Goal: Task Accomplishment & Management: Complete application form

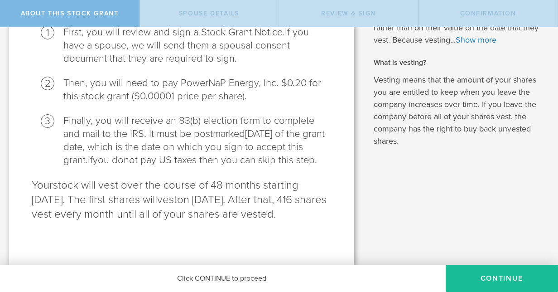
scroll to position [183, 0]
click at [505, 274] on button "CONTINUE" at bounding box center [502, 278] width 112 height 27
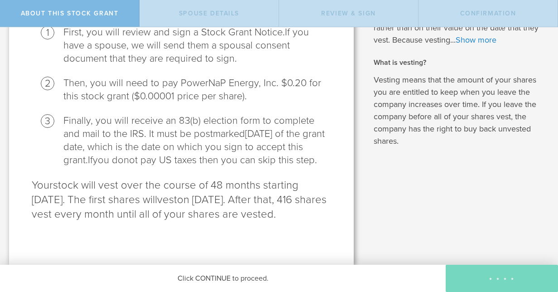
scroll to position [0, 0]
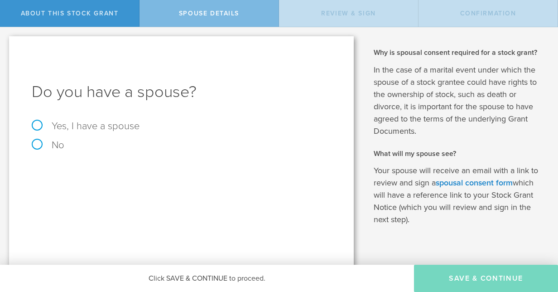
click at [33, 143] on label "No" at bounding box center [182, 145] width 300 height 10
click at [6, 42] on input "No" at bounding box center [3, 34] width 6 height 15
radio input "true"
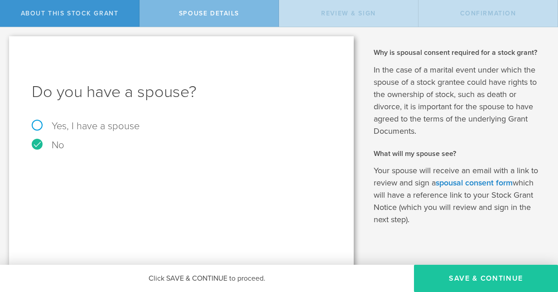
click at [481, 274] on button "Save & Continue" at bounding box center [486, 278] width 144 height 27
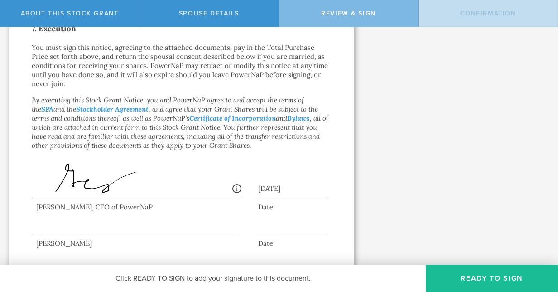
scroll to position [770, 0]
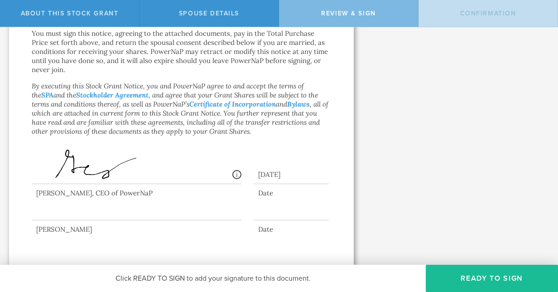
click at [68, 213] on div at bounding box center [137, 202] width 210 height 36
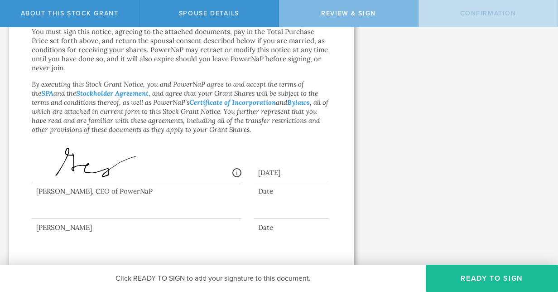
scroll to position [773, 0]
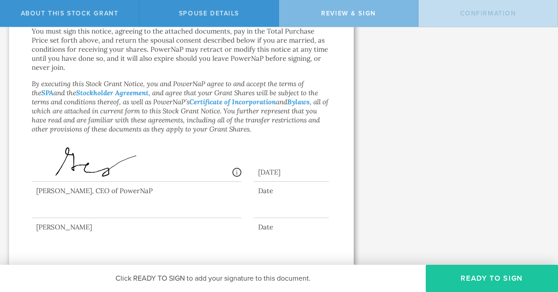
click at [504, 275] on button "Ready to Sign" at bounding box center [492, 278] width 132 height 27
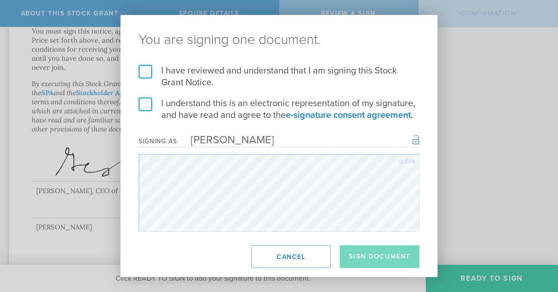
click at [145, 73] on label "I have reviewed and understand that I am signing this Stock Grant Notice." at bounding box center [279, 77] width 281 height 24
click at [0, 0] on input "I have reviewed and understand that I am signing this Stock Grant Notice." at bounding box center [0, 0] width 0 height 0
click at [143, 102] on label "I understand this is an electronic representation of my signature, and have rea…" at bounding box center [279, 109] width 281 height 24
click at [0, 0] on input "I understand this is an electronic representation of my signature, and have rea…" at bounding box center [0, 0] width 0 height 0
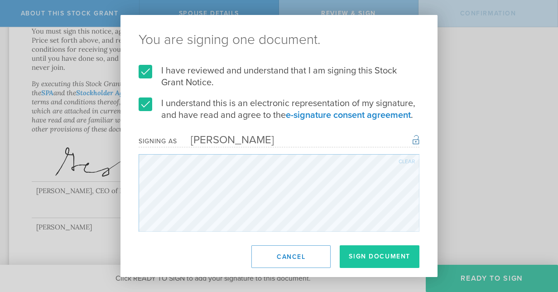
click at [393, 255] on button "Sign Document" at bounding box center [380, 256] width 80 height 23
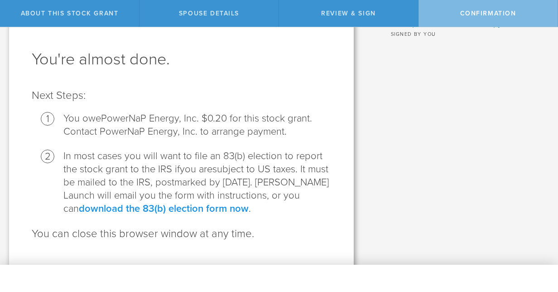
scroll to position [52, 0]
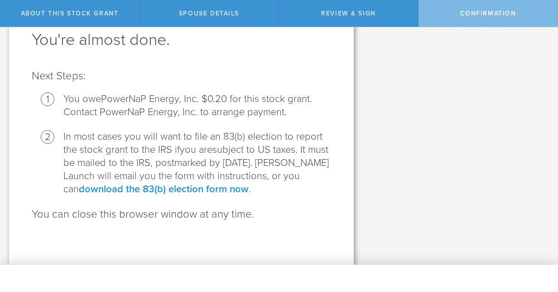
click at [228, 188] on link "download the 83(b) election form now" at bounding box center [164, 189] width 170 height 12
